Goal: Transaction & Acquisition: Subscribe to service/newsletter

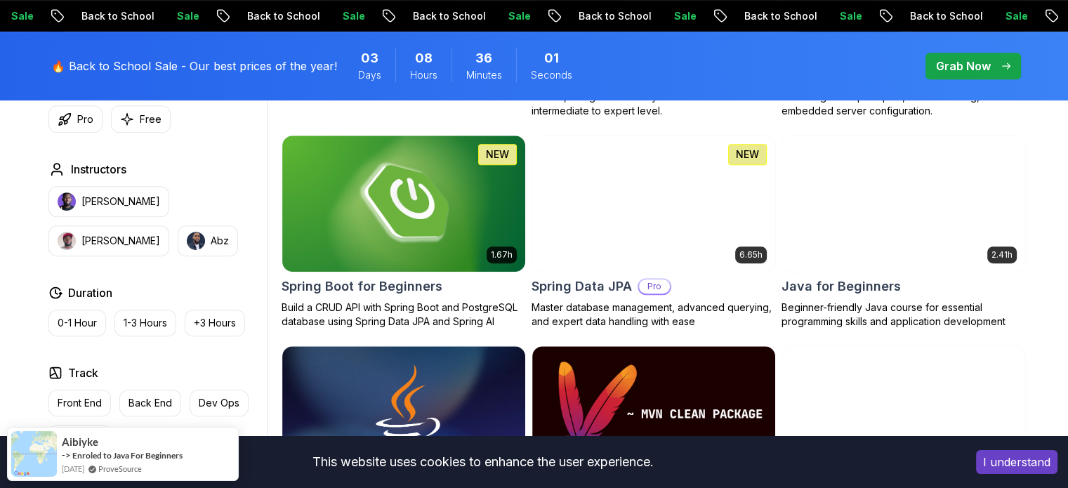
scroll to position [632, 0]
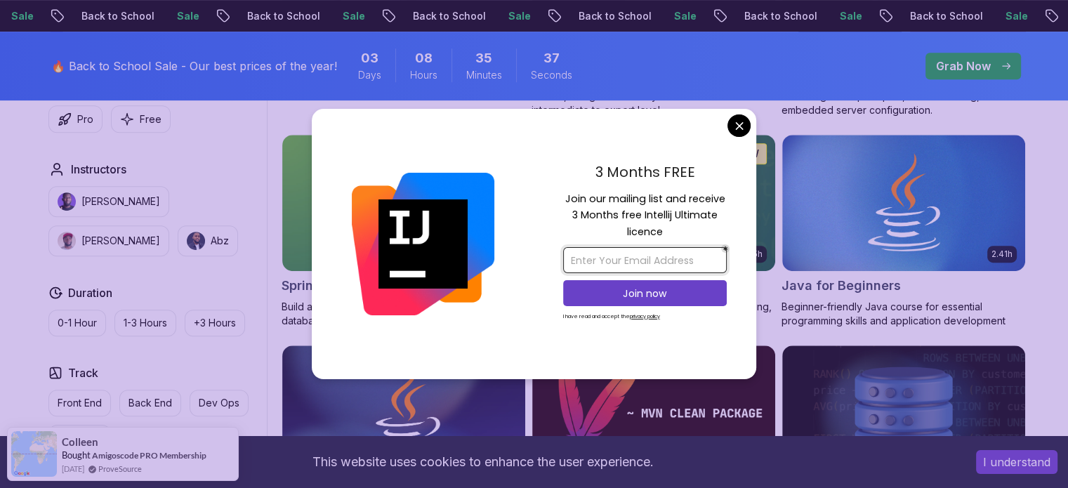
click at [663, 265] on input "email" at bounding box center [645, 260] width 164 height 26
type input "[EMAIL_ADDRESS][DOMAIN_NAME]"
click at [636, 292] on p "Join now" at bounding box center [645, 294] width 133 height 14
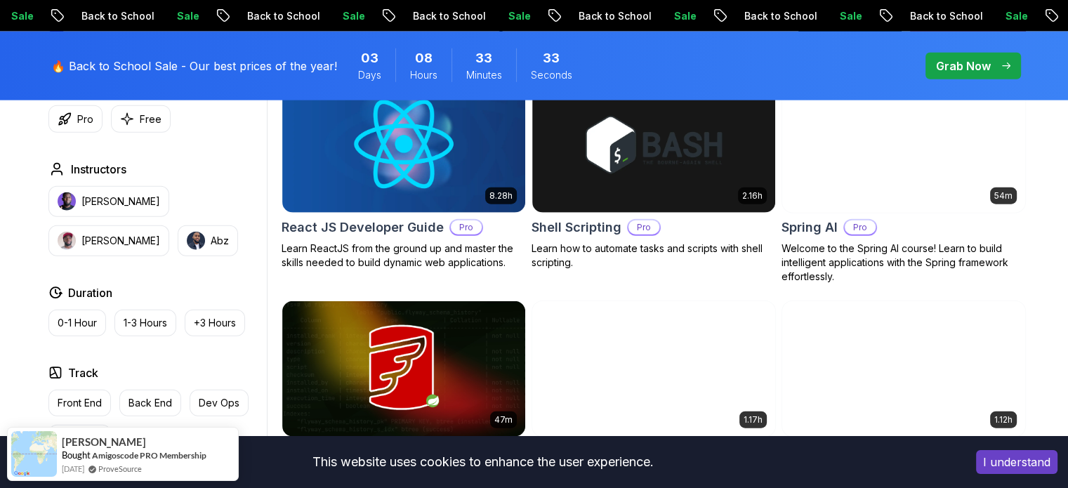
scroll to position [3301, 0]
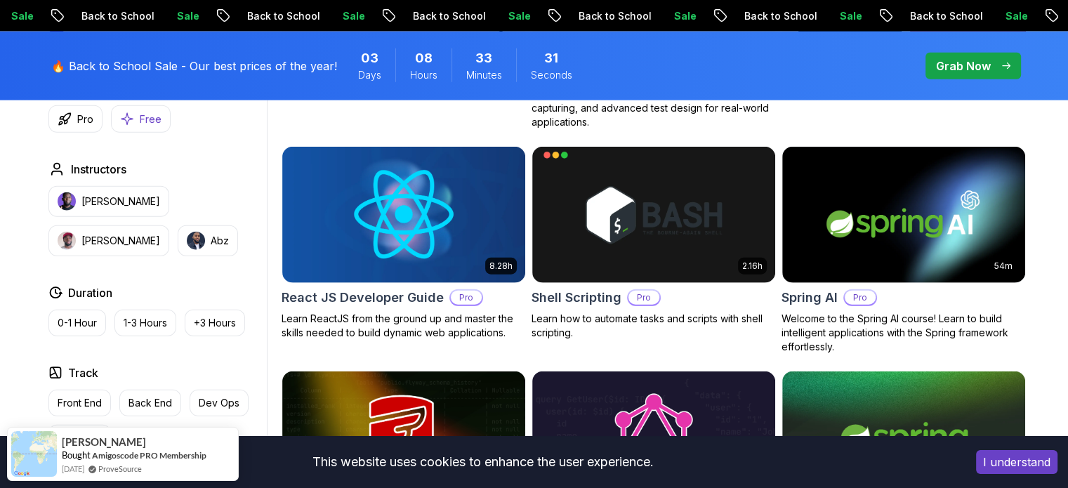
click at [142, 123] on p "Free" at bounding box center [151, 119] width 22 height 14
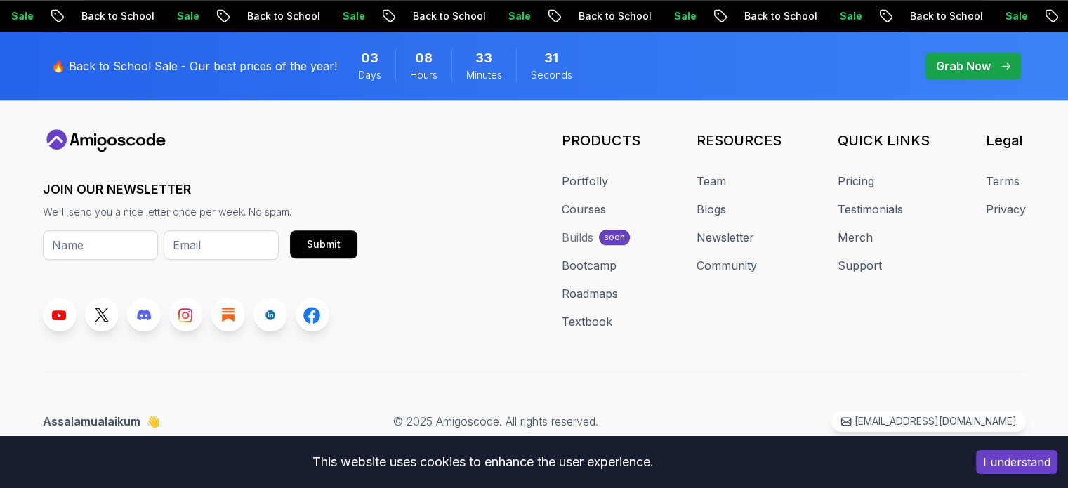
scroll to position [1615, 0]
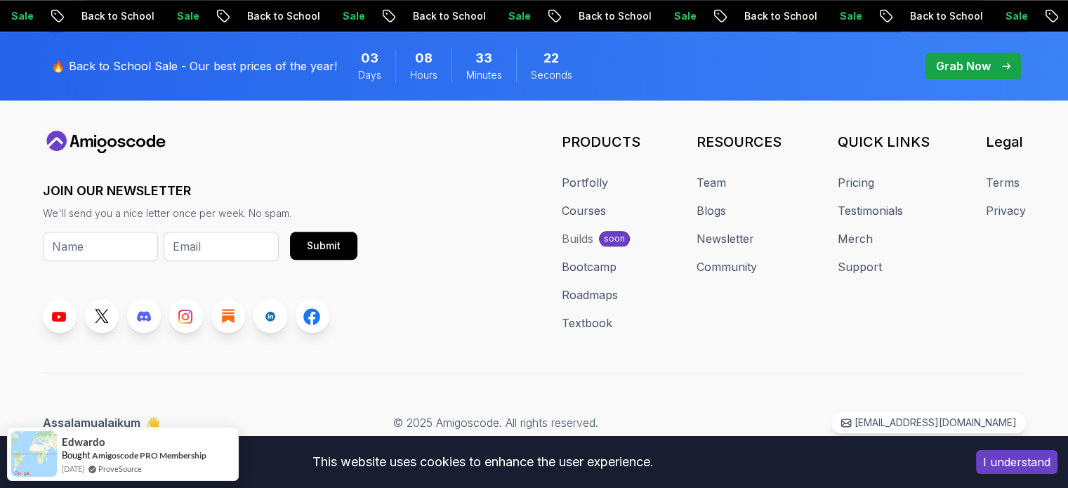
click at [324, 70] on p "🔥 Back to School Sale - Our best prices of the year!" at bounding box center [194, 66] width 286 height 17
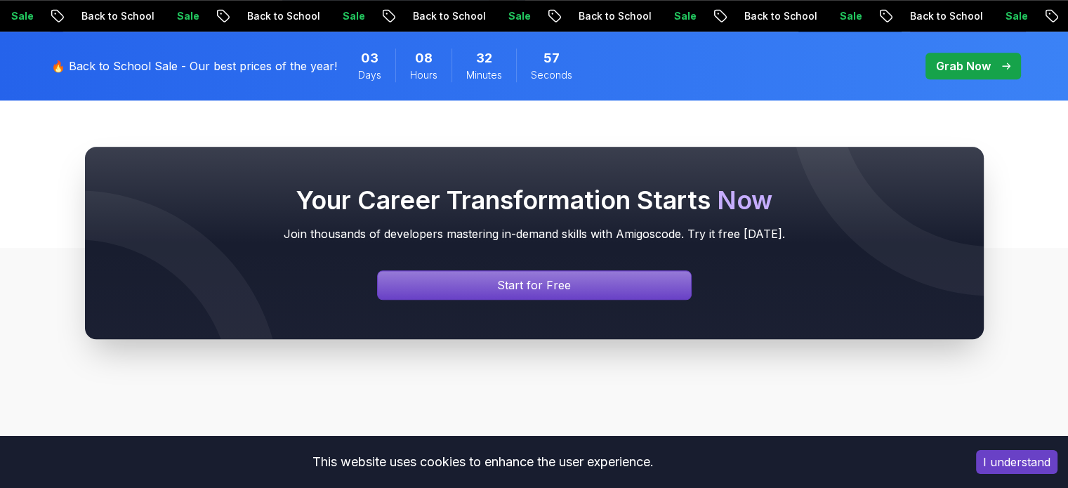
scroll to position [1334, 0]
